Goal: Task Accomplishment & Management: Use online tool/utility

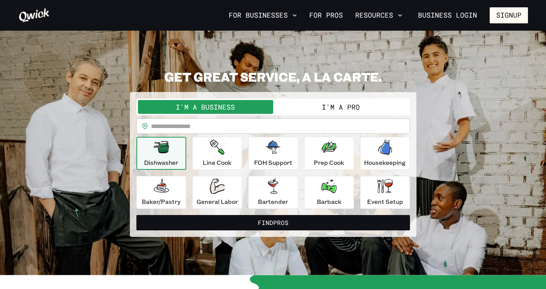
click at [332, 107] on button "I'm a Pro" at bounding box center [340, 107] width 135 height 14
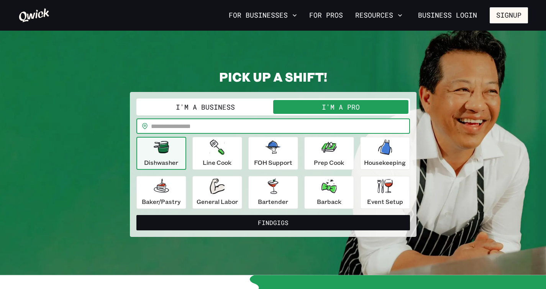
click at [181, 128] on input "text" at bounding box center [280, 125] width 259 height 15
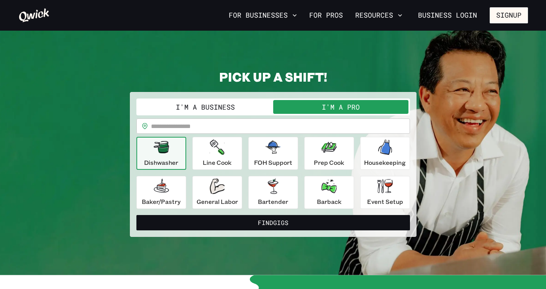
click at [478, 177] on div "**********" at bounding box center [273, 153] width 510 height 168
click at [33, 19] on icon at bounding box center [33, 15] width 31 height 15
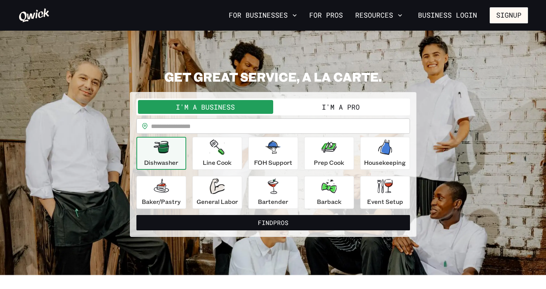
click at [320, 111] on button "I'm a Pro" at bounding box center [340, 107] width 135 height 14
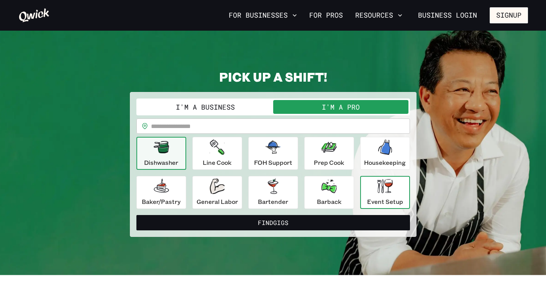
click at [381, 195] on div "Event Setup" at bounding box center [385, 193] width 36 height 28
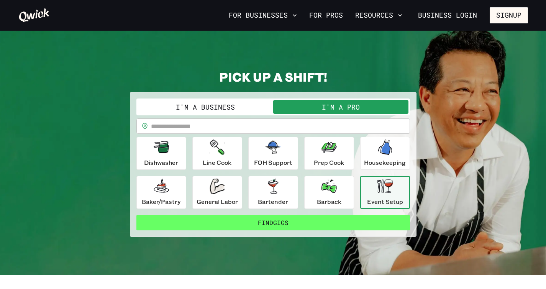
click at [328, 227] on button "Find Gigs" at bounding box center [273, 222] width 274 height 15
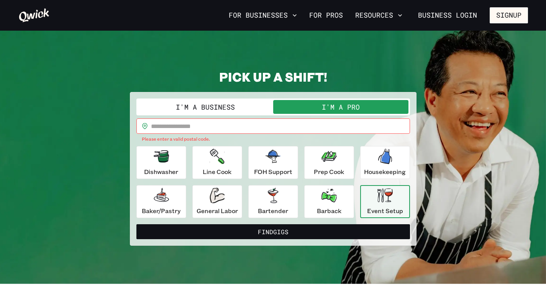
click at [200, 130] on input "text" at bounding box center [280, 125] width 259 height 15
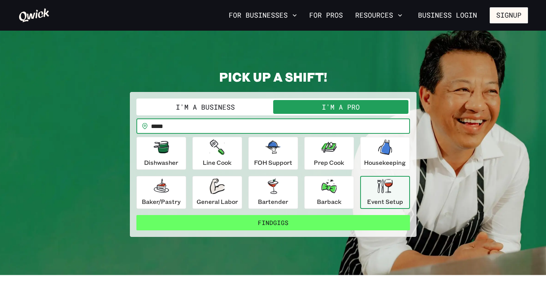
type input "*****"
click at [324, 230] on button "Find Gigs" at bounding box center [273, 222] width 274 height 15
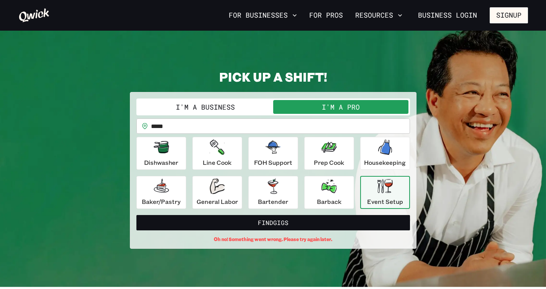
click at [385, 190] on icon "button" at bounding box center [384, 186] width 15 height 14
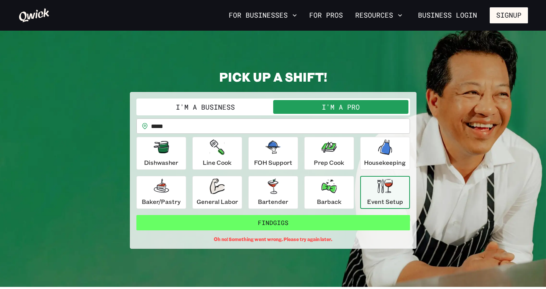
click at [330, 229] on button "Find Gigs" at bounding box center [273, 222] width 274 height 15
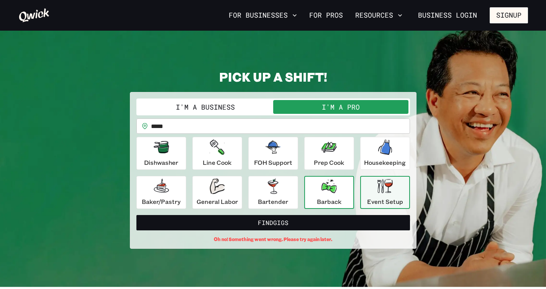
click at [334, 201] on p "Barback" at bounding box center [329, 201] width 25 height 9
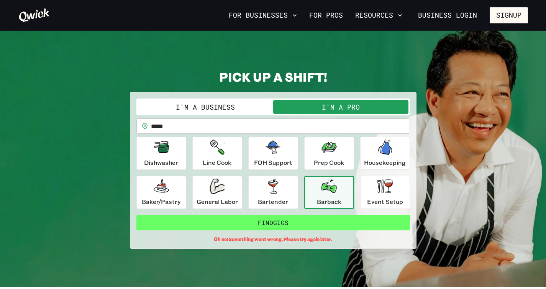
click at [326, 226] on button "Find Gigs" at bounding box center [273, 222] width 274 height 15
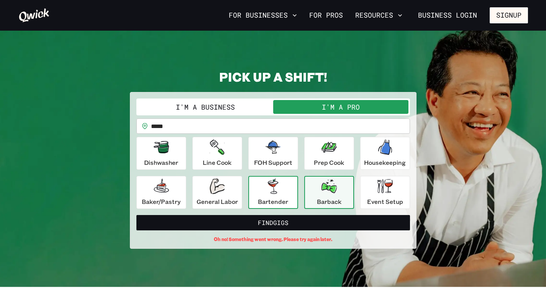
click at [280, 198] on p "Bartender" at bounding box center [273, 201] width 30 height 9
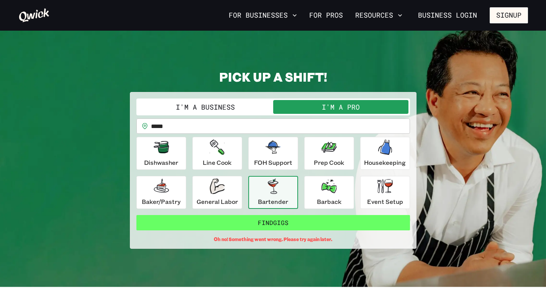
click at [285, 228] on button "Find Gigs" at bounding box center [273, 222] width 274 height 15
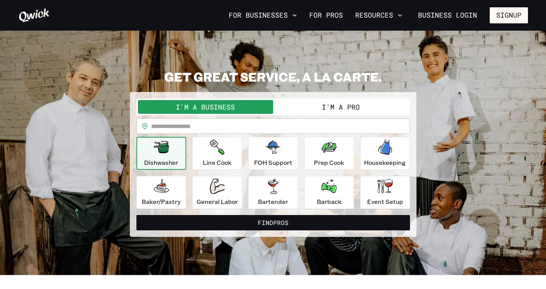
click at [327, 111] on button "I'm a Pro" at bounding box center [340, 107] width 135 height 14
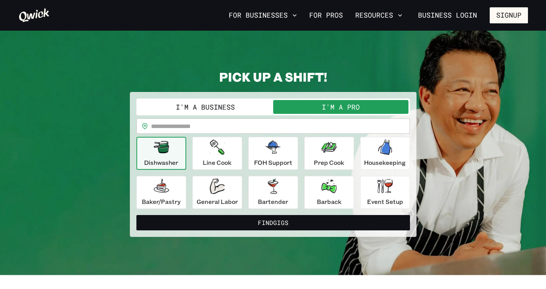
click at [264, 126] on input "text" at bounding box center [280, 125] width 259 height 15
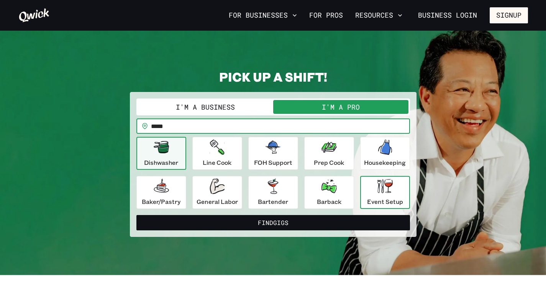
type input "*****"
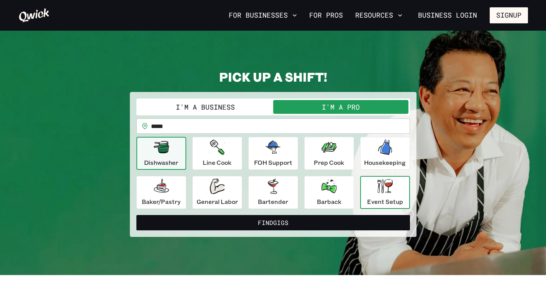
click at [375, 186] on div "Event Setup" at bounding box center [385, 193] width 36 height 28
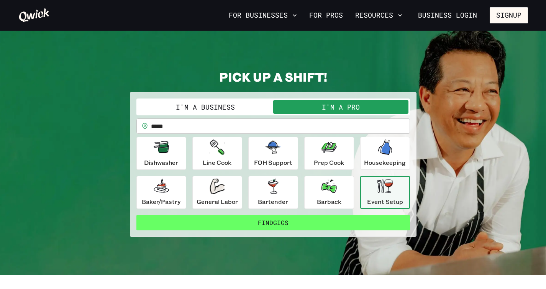
click at [357, 223] on button "Find Gigs" at bounding box center [273, 222] width 274 height 15
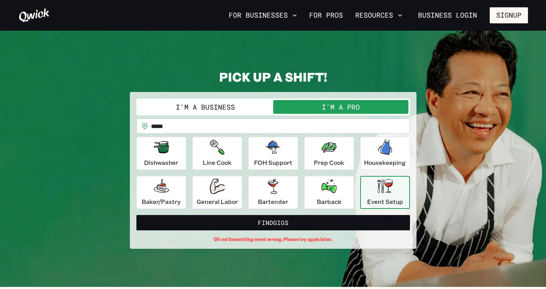
click at [46, 16] on icon at bounding box center [33, 15] width 31 height 15
